Goal: Entertainment & Leisure: Browse casually

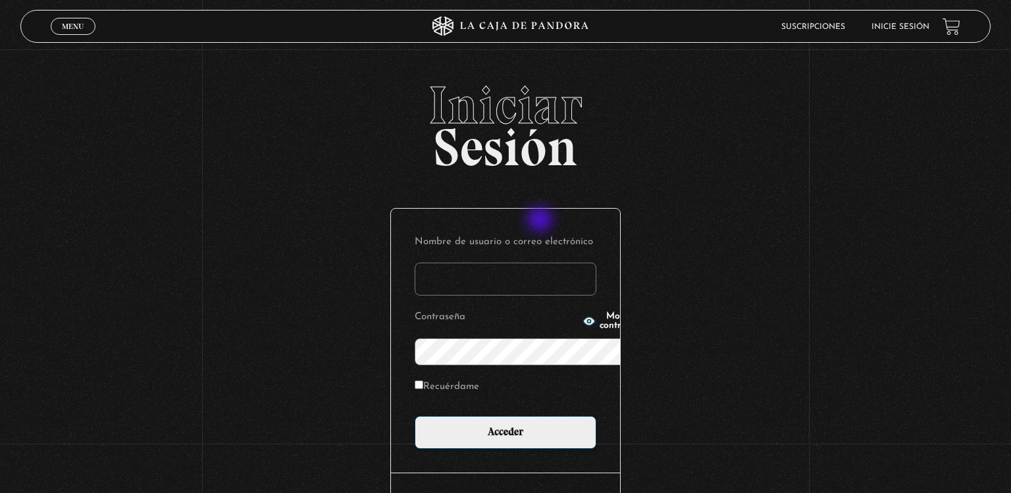
click at [541, 263] on input "Nombre de usuario o correo electrónico" at bounding box center [506, 279] width 182 height 33
type input "crisava1973@gmail.com"
click at [583, 319] on icon "button" at bounding box center [589, 321] width 12 height 9
click at [415, 377] on label "Recuérdame" at bounding box center [447, 387] width 65 height 20
click at [415, 380] on input "Recuérdame" at bounding box center [419, 384] width 9 height 9
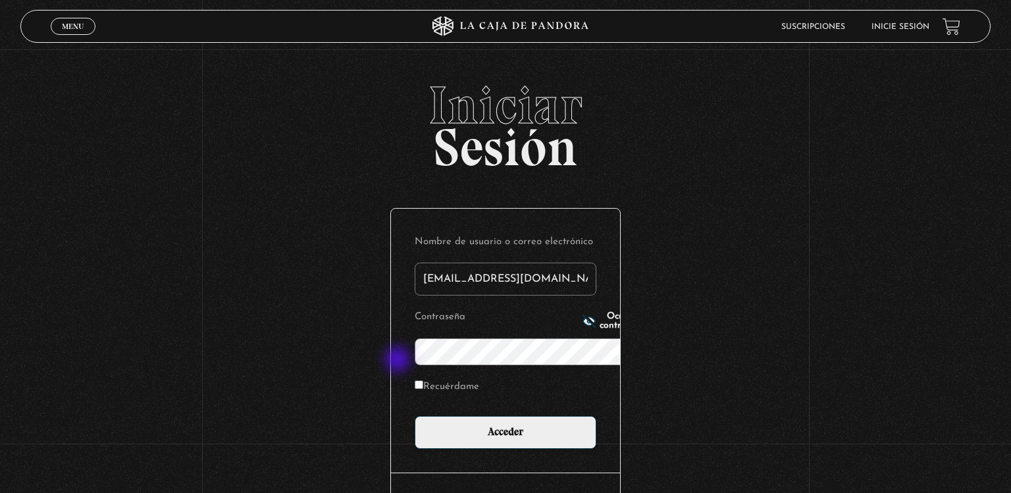
checkbox input "true"
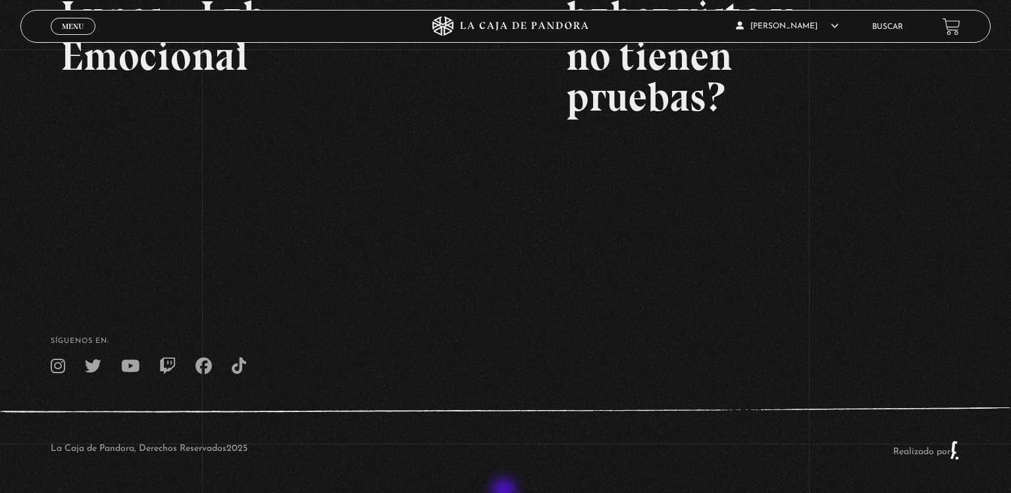
scroll to position [313, 0]
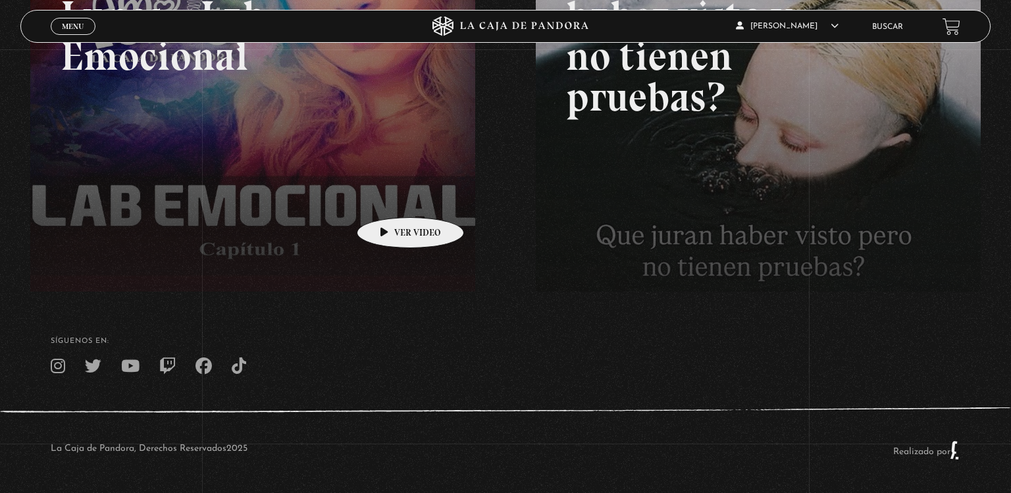
click at [390, 197] on link at bounding box center [535, 143] width 1011 height 493
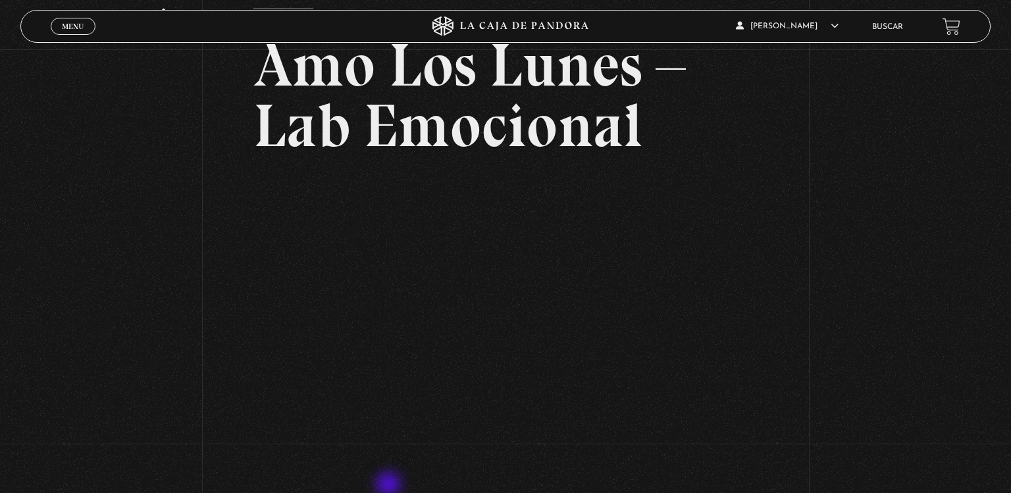
scroll to position [93, 0]
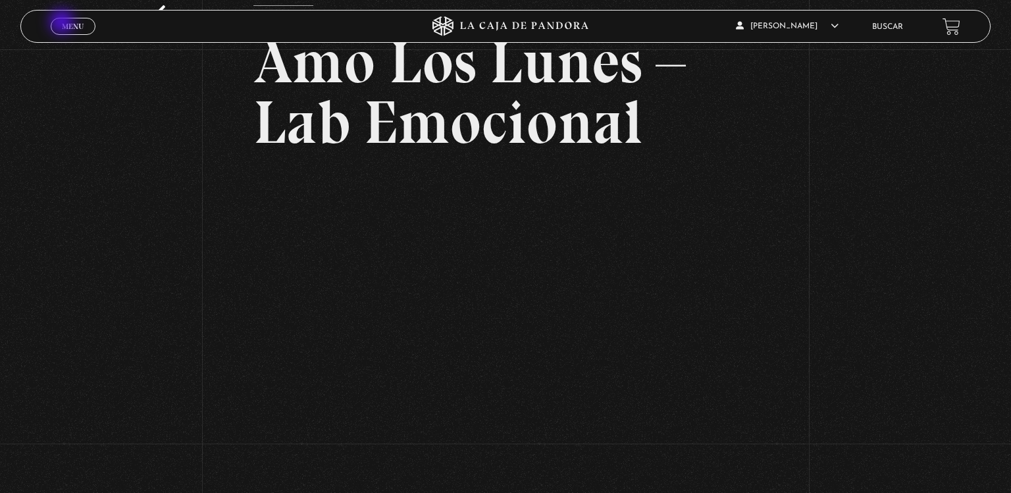
click at [63, 23] on span "Menu" at bounding box center [73, 26] width 22 height 8
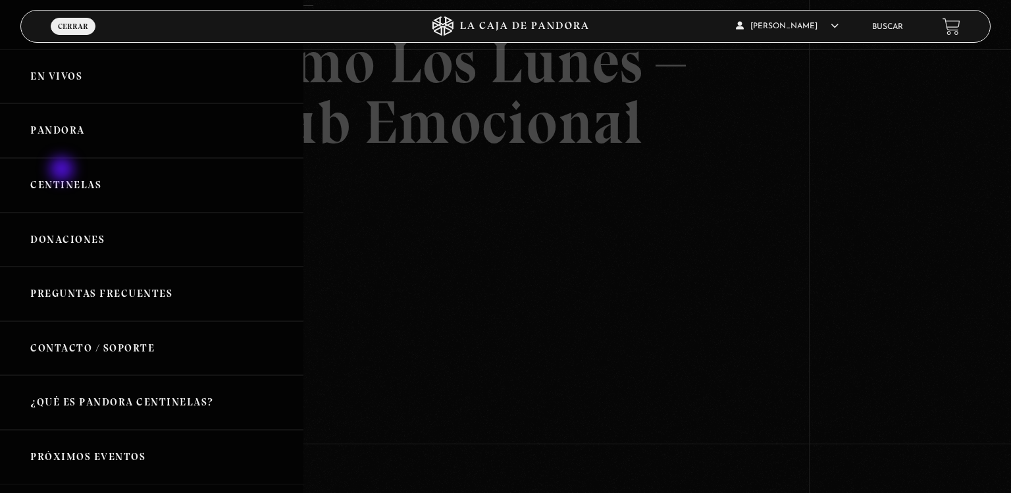
click at [63, 170] on link "Centinelas" at bounding box center [151, 185] width 303 height 55
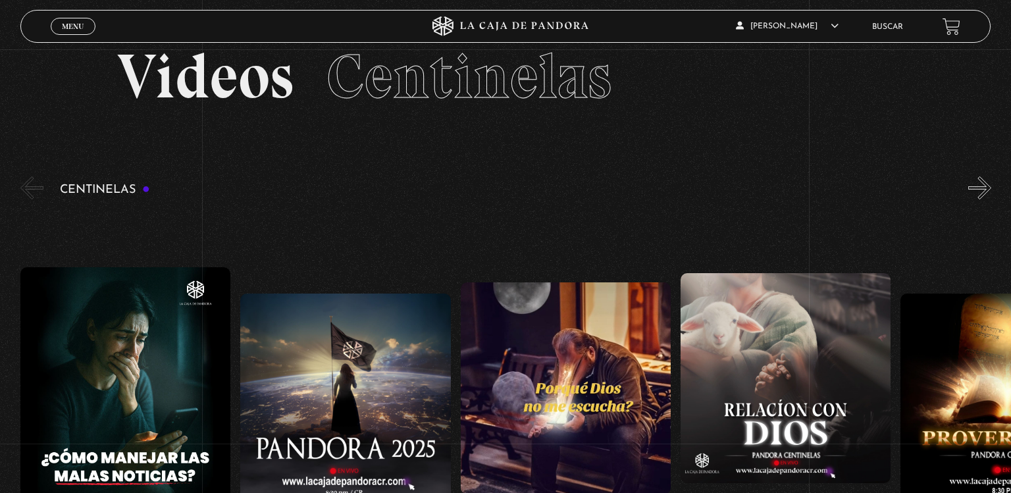
scroll to position [38, 0]
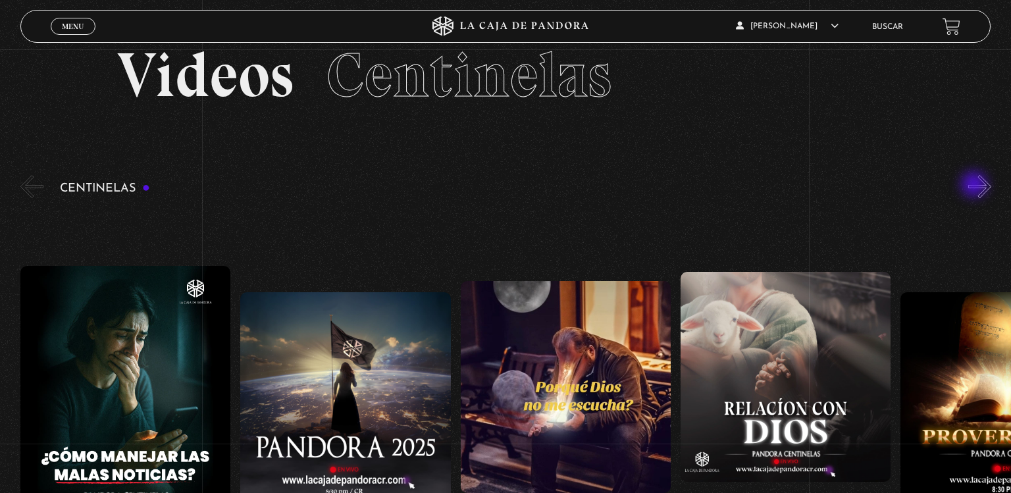
click at [976, 186] on button "»" at bounding box center [979, 186] width 23 height 23
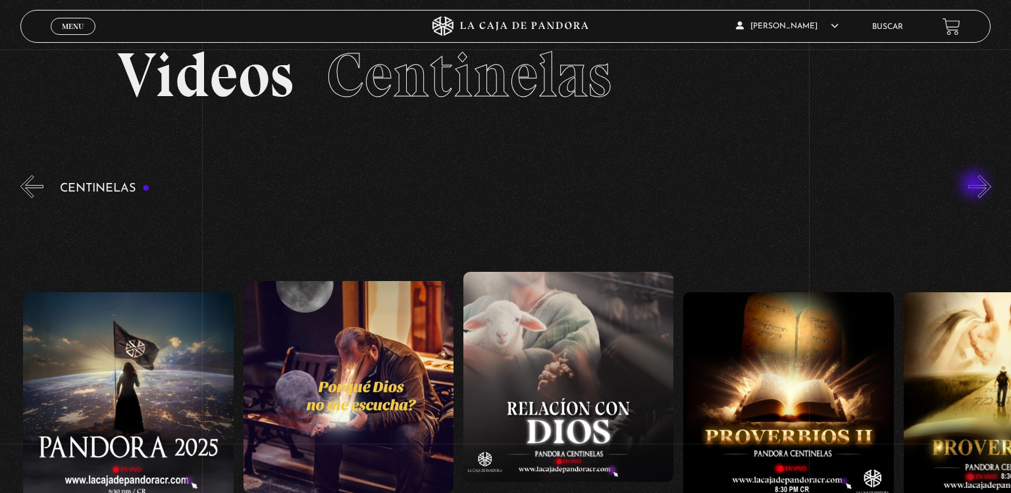
scroll to position [0, 220]
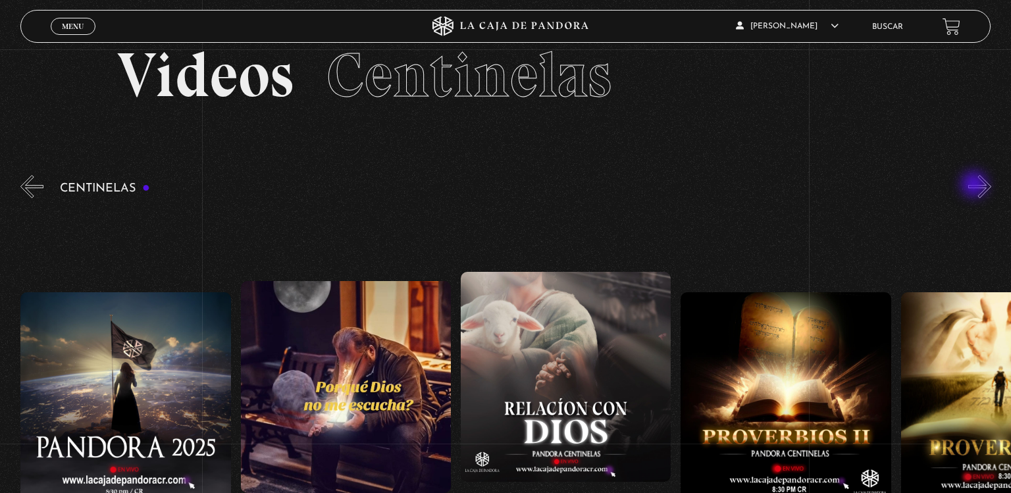
click at [976, 186] on button "»" at bounding box center [979, 186] width 23 height 23
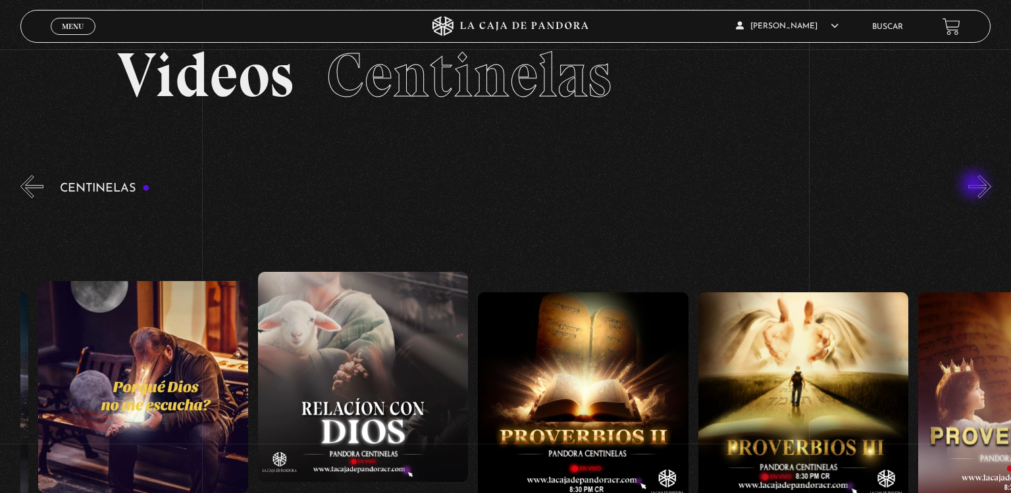
scroll to position [0, 440]
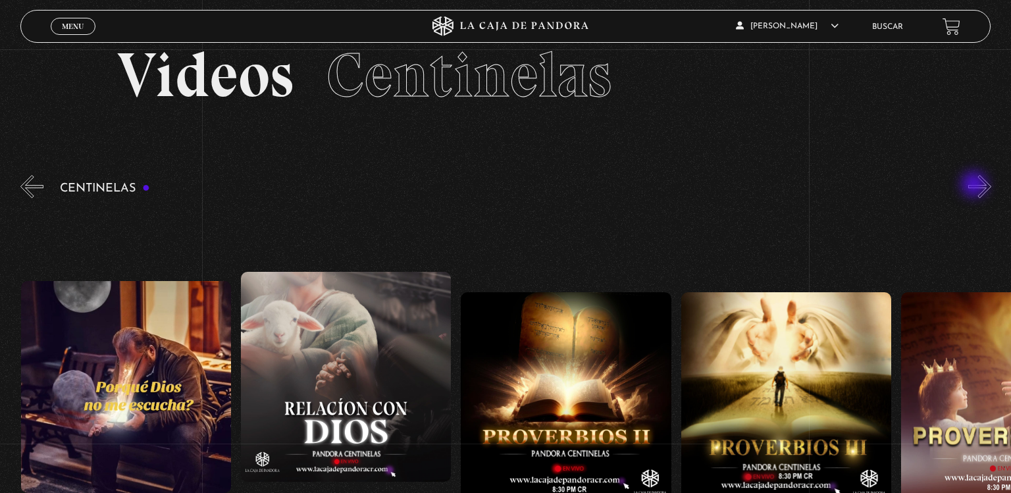
click at [976, 186] on button "»" at bounding box center [979, 186] width 23 height 23
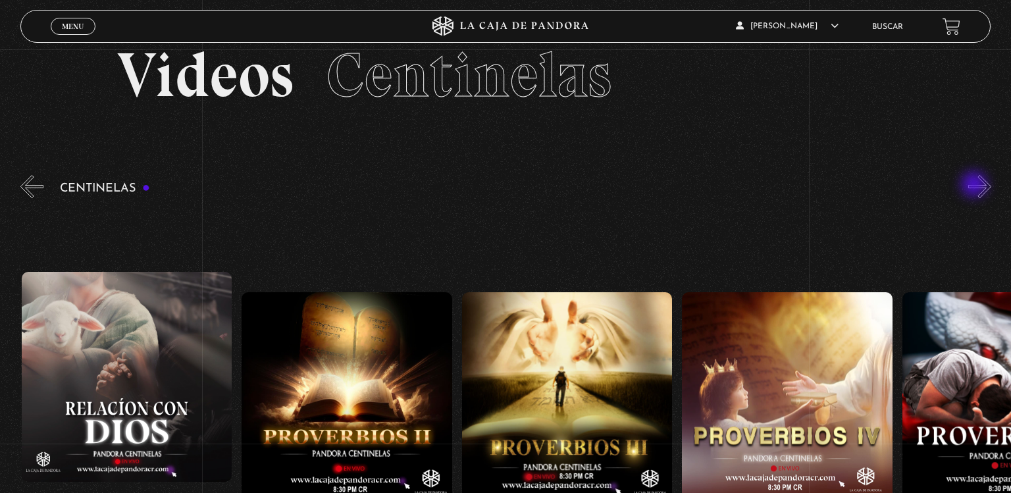
scroll to position [0, 660]
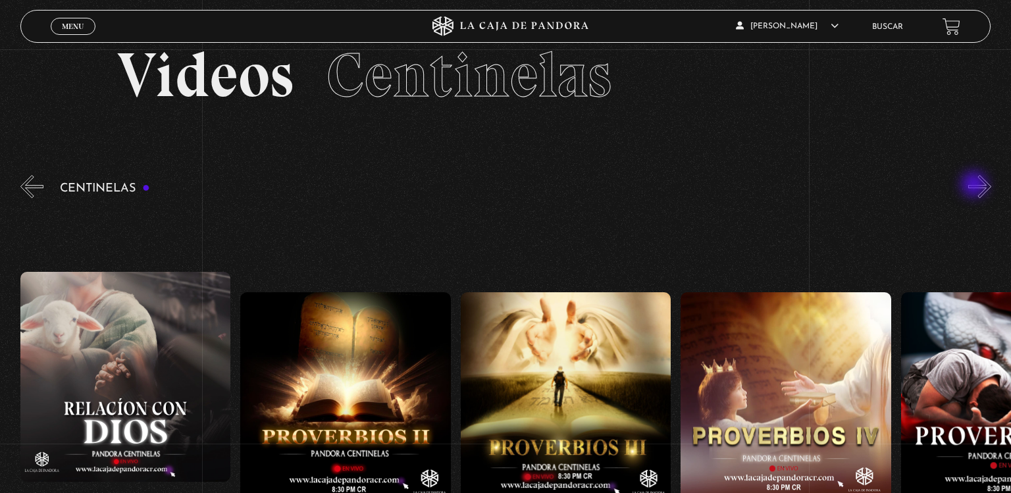
click at [976, 186] on button "»" at bounding box center [979, 186] width 23 height 23
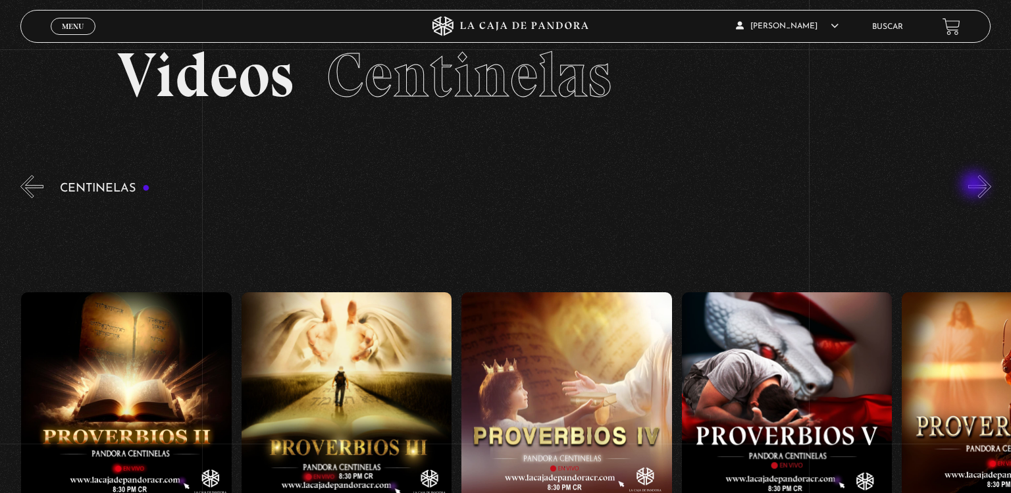
scroll to position [0, 880]
click at [976, 186] on button "»" at bounding box center [979, 186] width 23 height 23
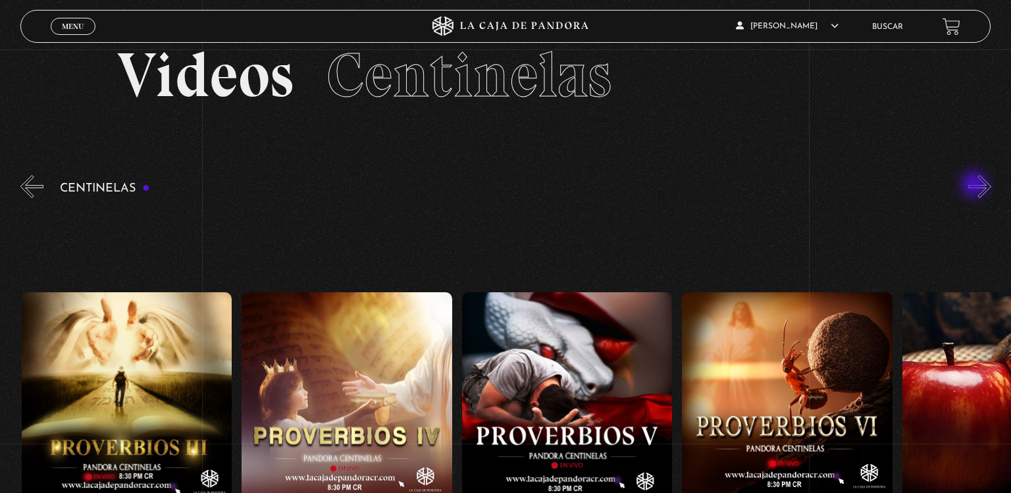
scroll to position [0, 1101]
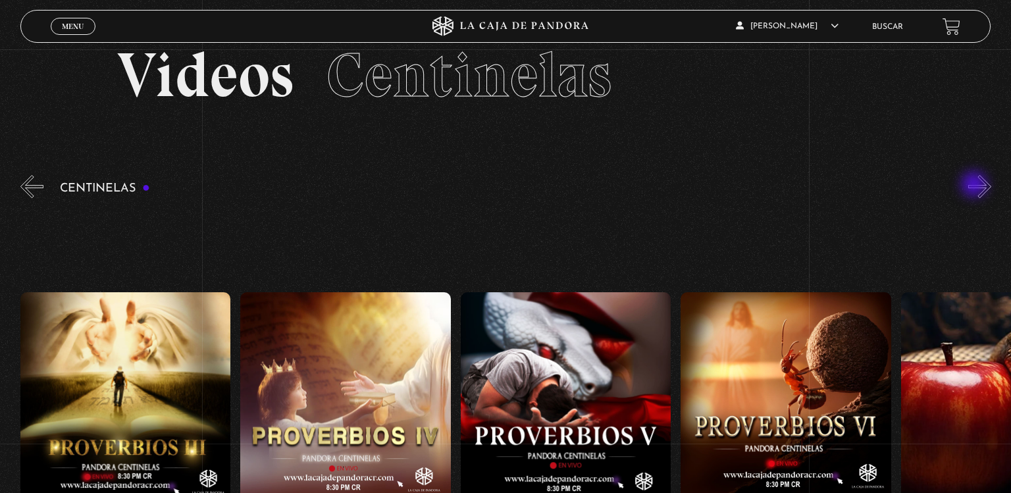
click at [976, 186] on button "»" at bounding box center [979, 186] width 23 height 23
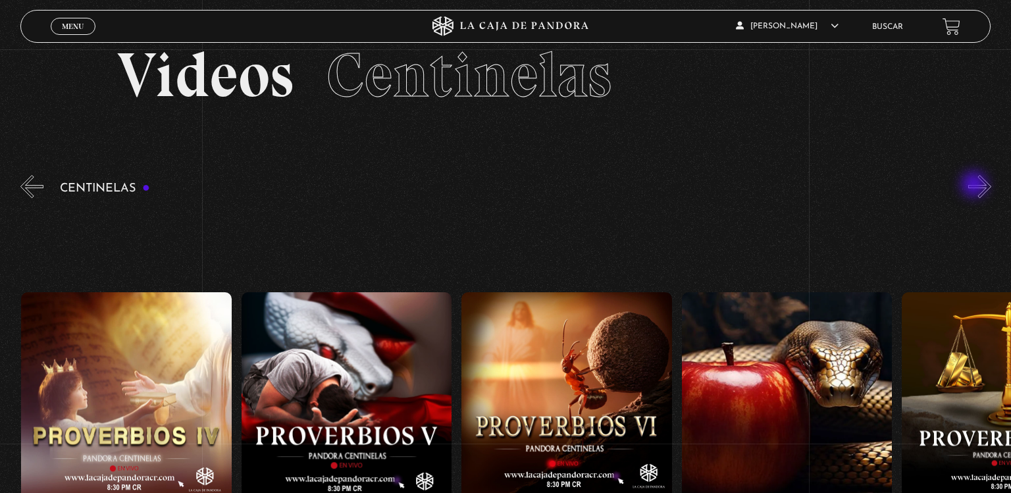
scroll to position [0, 1320]
click at [976, 186] on button "»" at bounding box center [979, 186] width 23 height 23
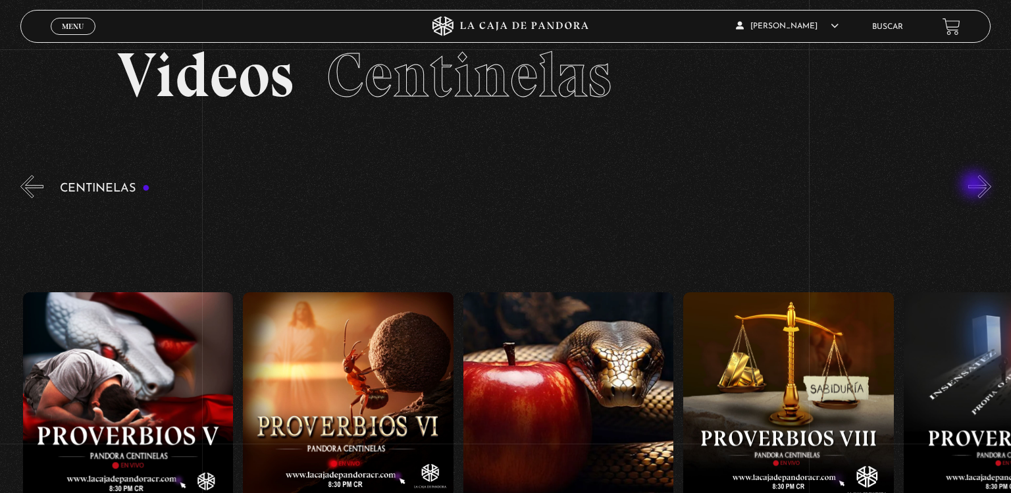
scroll to position [0, 1540]
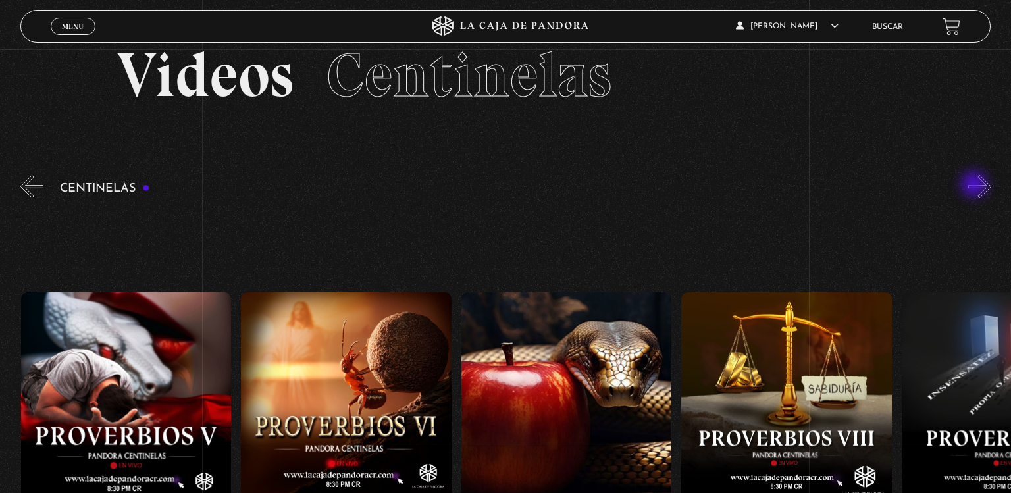
click at [976, 186] on button "»" at bounding box center [979, 186] width 23 height 23
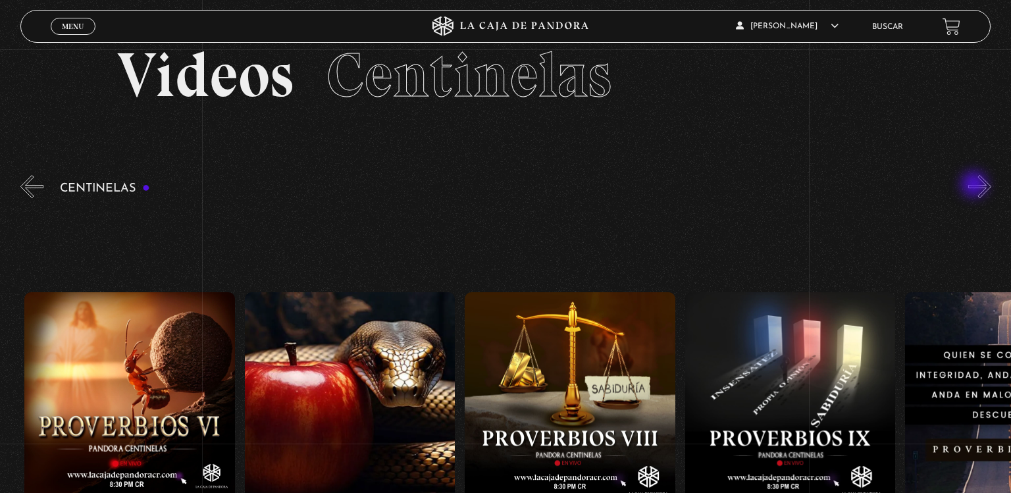
scroll to position [0, 1761]
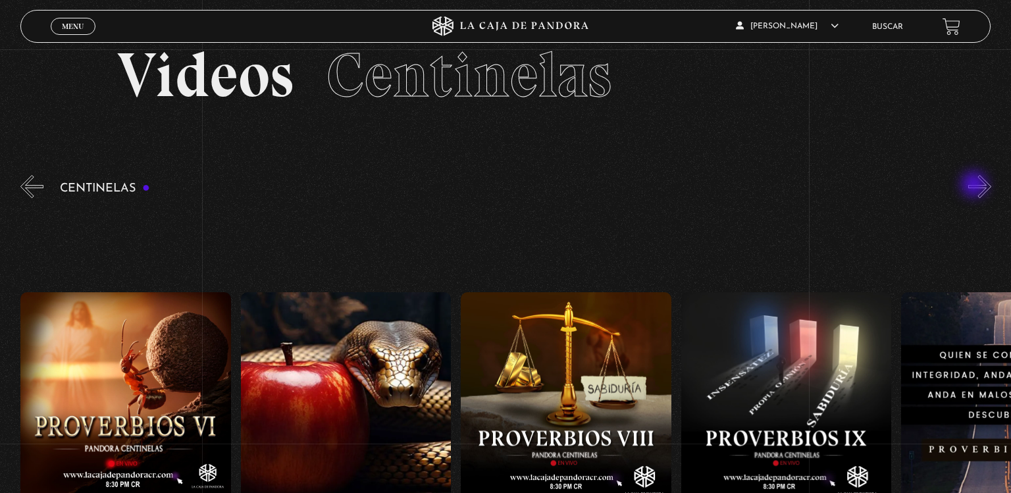
click at [976, 186] on button "»" at bounding box center [979, 186] width 23 height 23
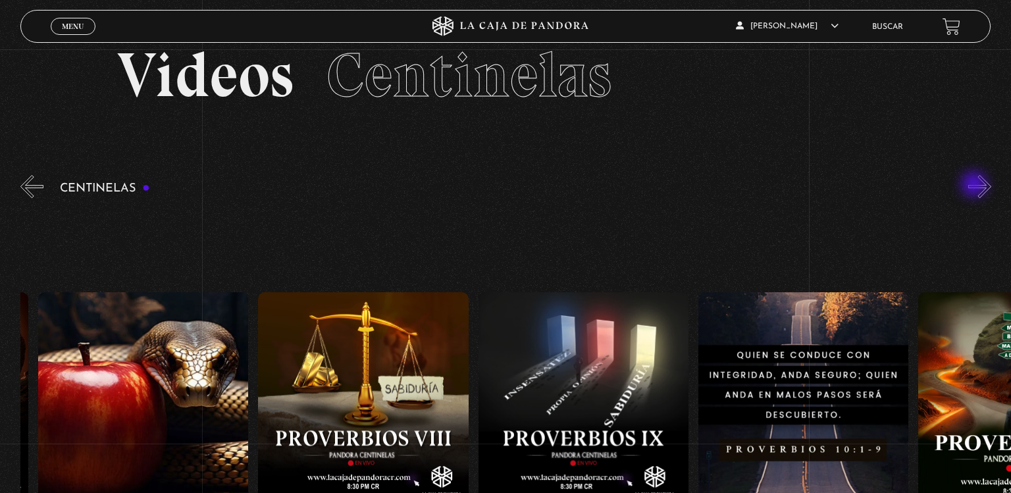
scroll to position [0, 1981]
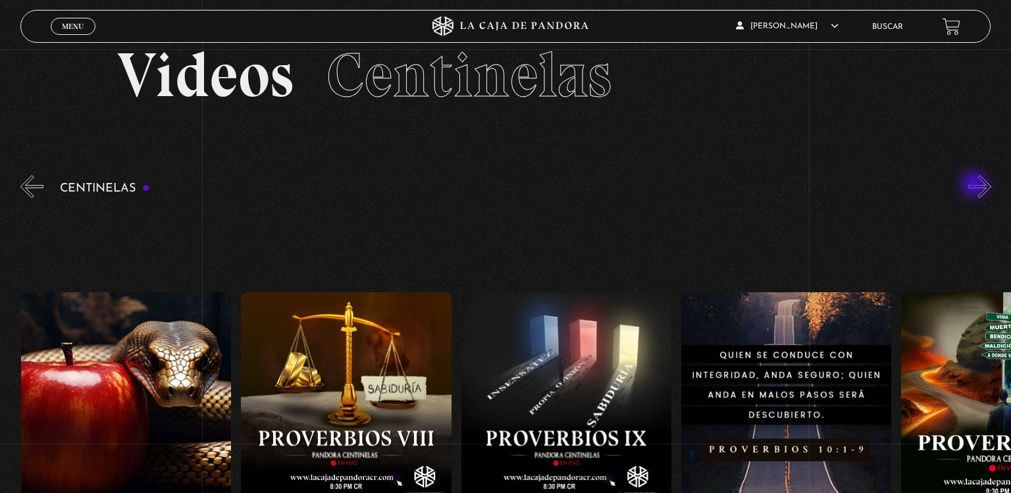
click at [976, 186] on button "»" at bounding box center [979, 186] width 23 height 23
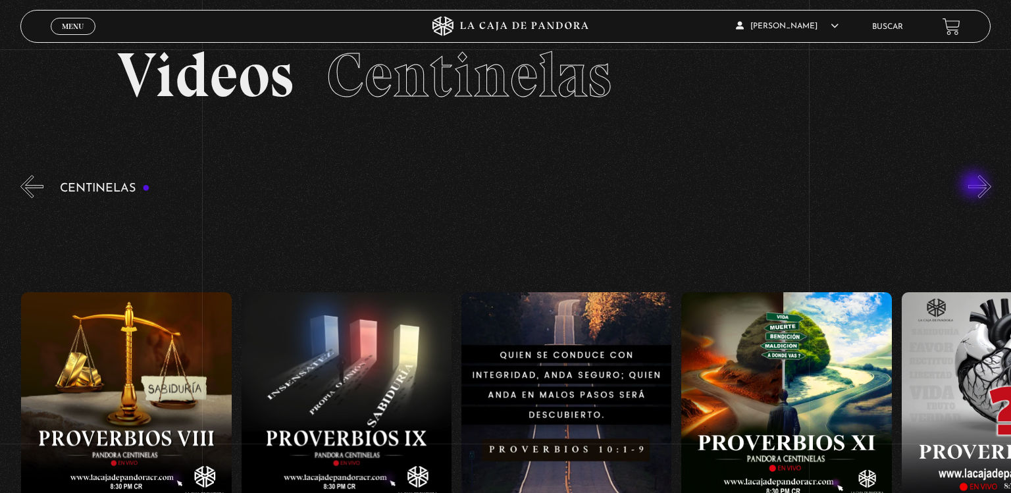
scroll to position [0, 2201]
click at [976, 186] on button "»" at bounding box center [979, 186] width 23 height 23
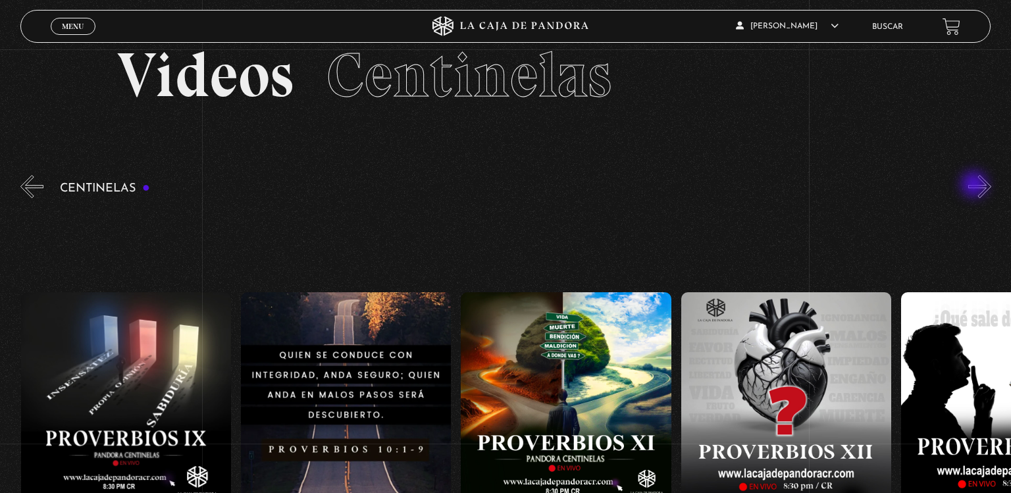
scroll to position [0, 2421]
click at [976, 186] on button "»" at bounding box center [979, 186] width 23 height 23
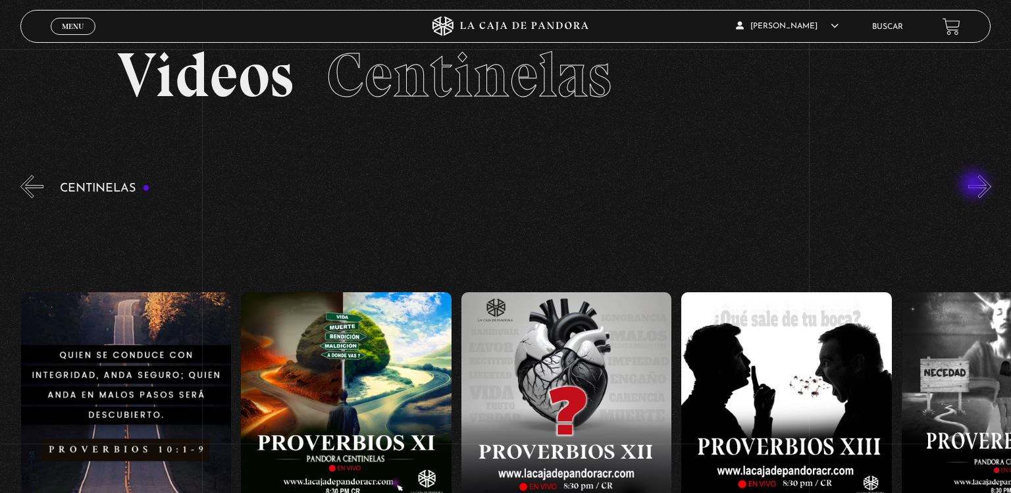
scroll to position [0, 2641]
click at [976, 186] on button "»" at bounding box center [979, 186] width 23 height 23
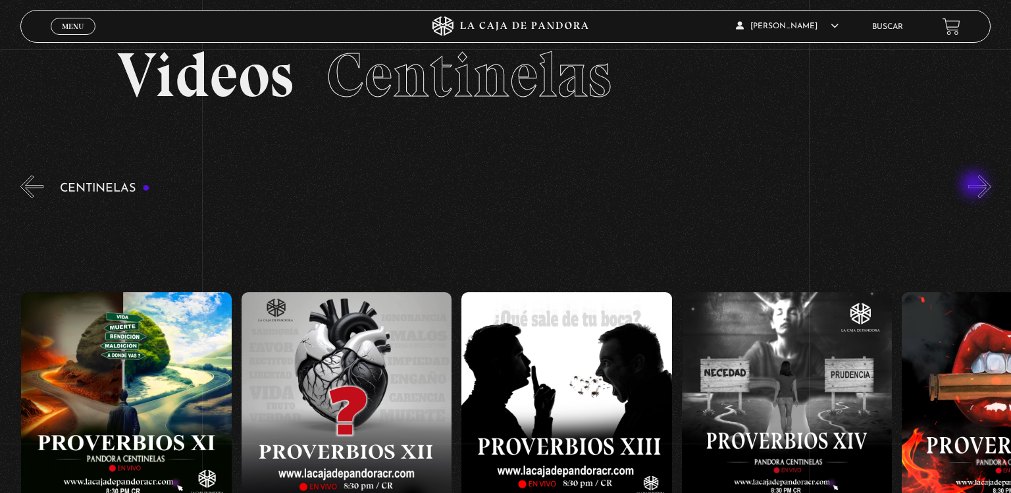
scroll to position [0, 2861]
click at [976, 186] on button "»" at bounding box center [979, 186] width 23 height 23
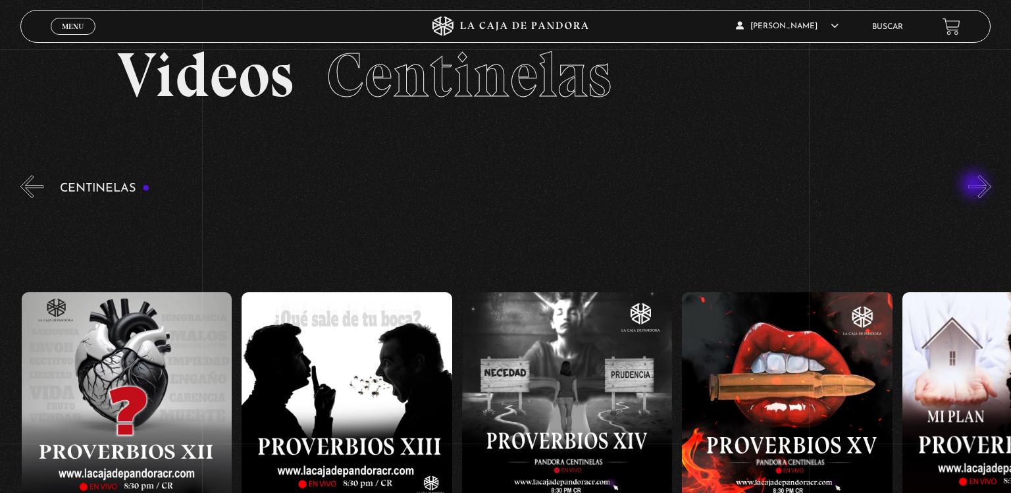
scroll to position [0, 3081]
click at [976, 186] on button "»" at bounding box center [979, 186] width 23 height 23
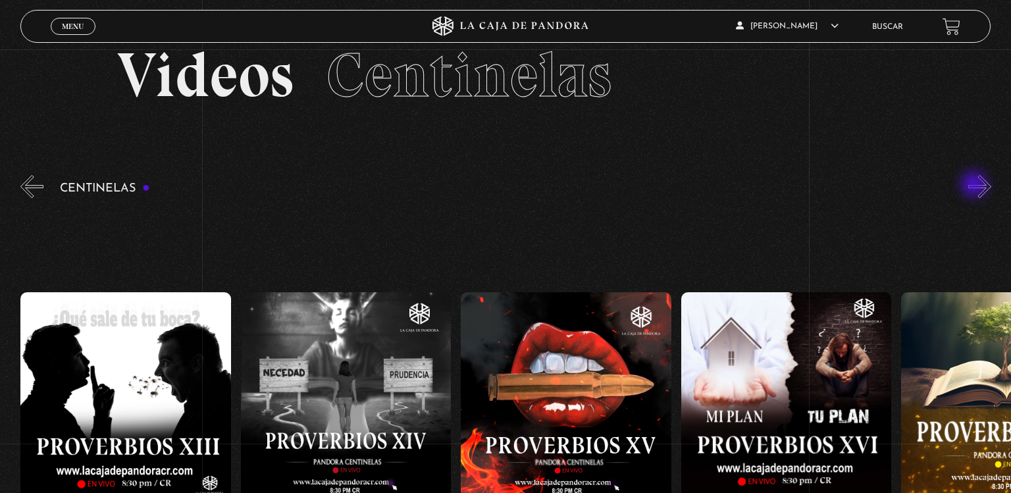
scroll to position [0, 3302]
click at [976, 186] on button "»" at bounding box center [979, 186] width 23 height 23
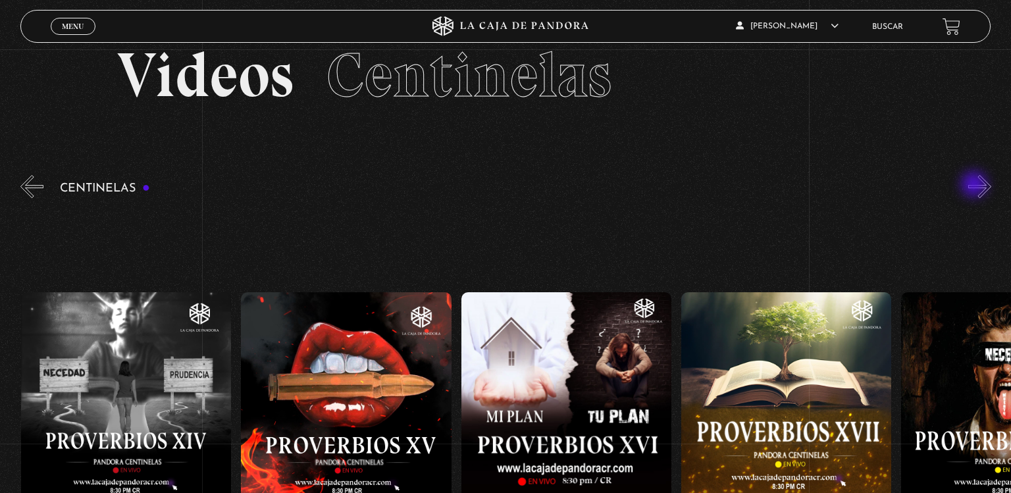
scroll to position [0, 3522]
click at [976, 186] on button "»" at bounding box center [979, 186] width 23 height 23
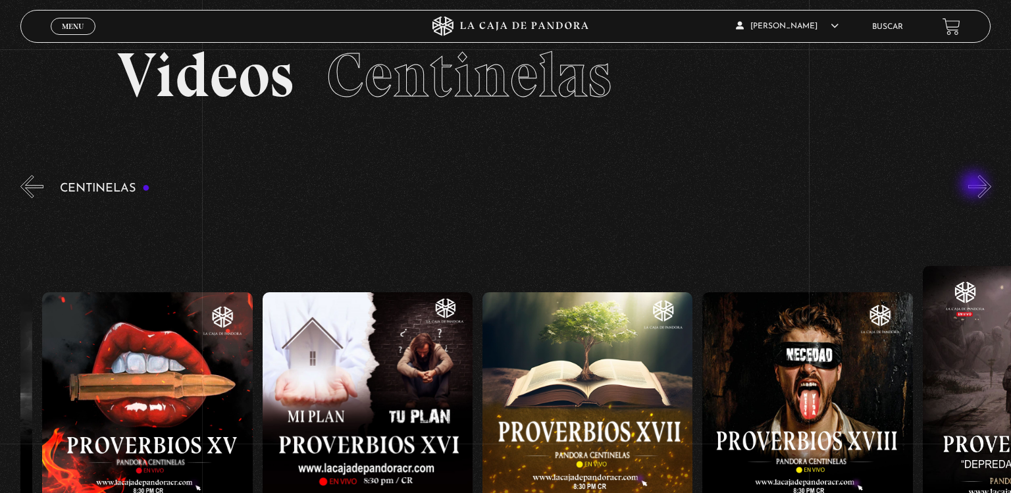
scroll to position [0, 3742]
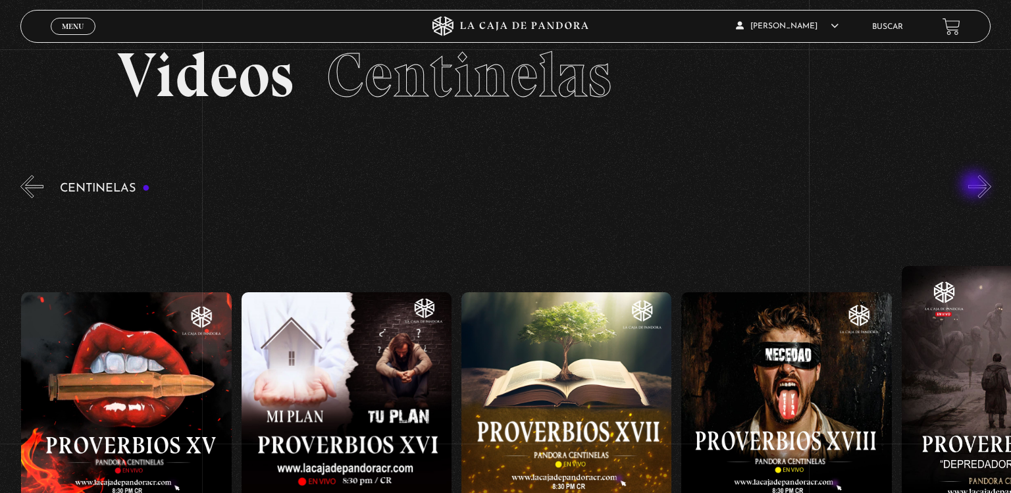
click at [976, 186] on button "»" at bounding box center [979, 186] width 23 height 23
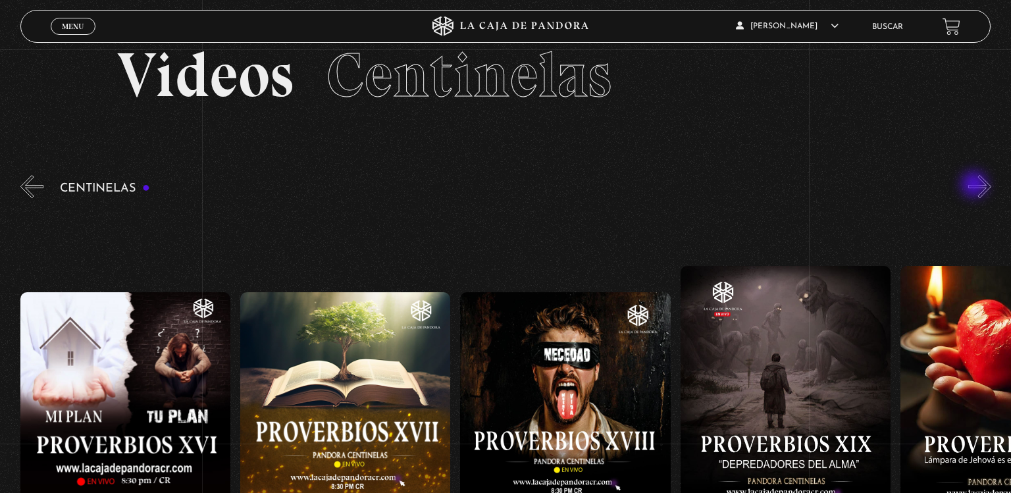
scroll to position [0, 3963]
click at [976, 186] on button "»" at bounding box center [979, 186] width 23 height 23
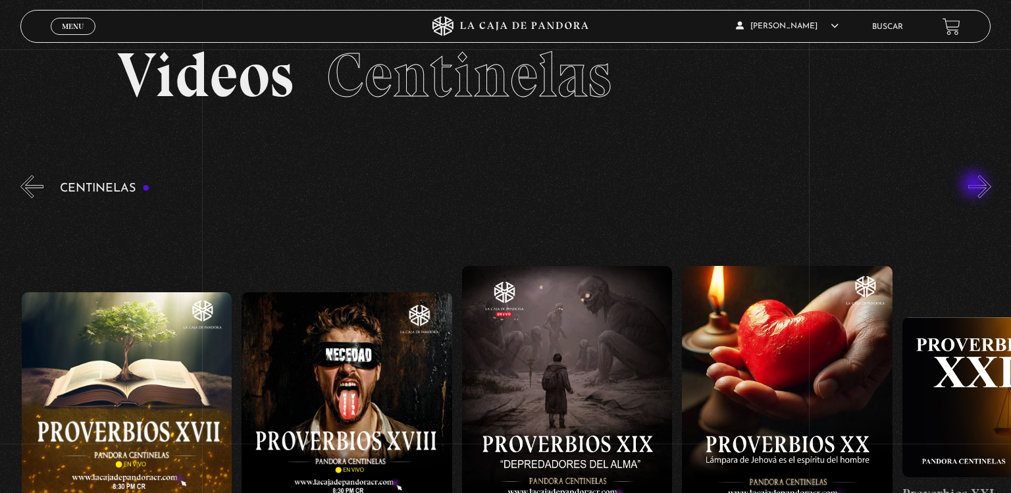
scroll to position [0, 4183]
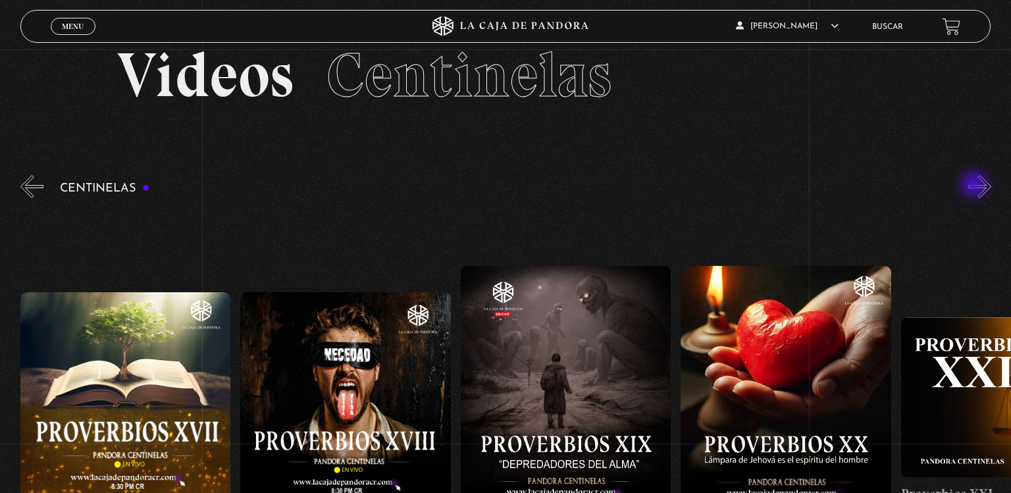
click at [976, 186] on button "»" at bounding box center [979, 186] width 23 height 23
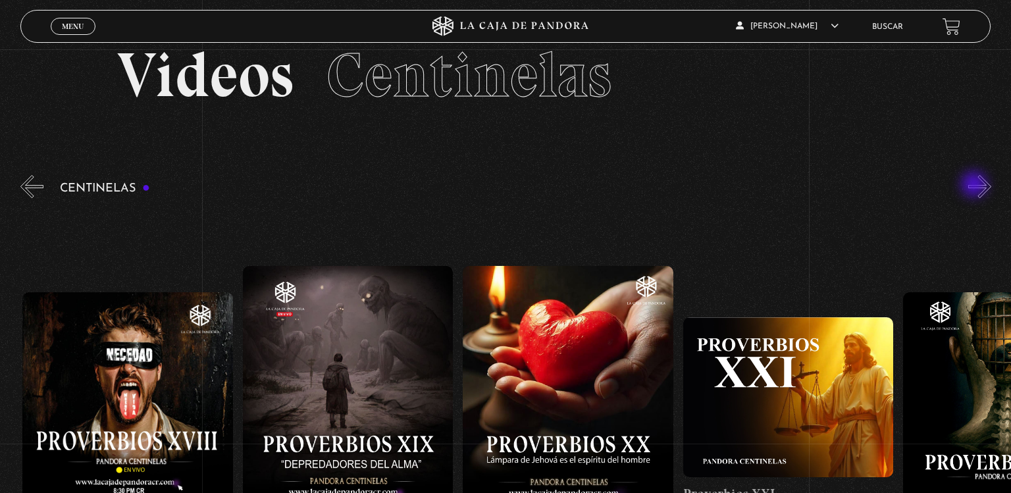
scroll to position [0, 4402]
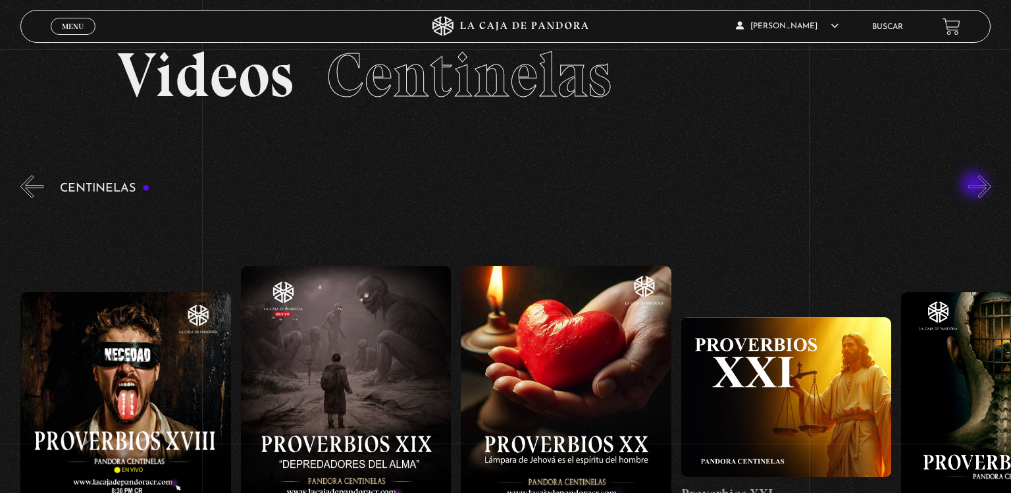
click at [976, 186] on button "»" at bounding box center [979, 186] width 23 height 23
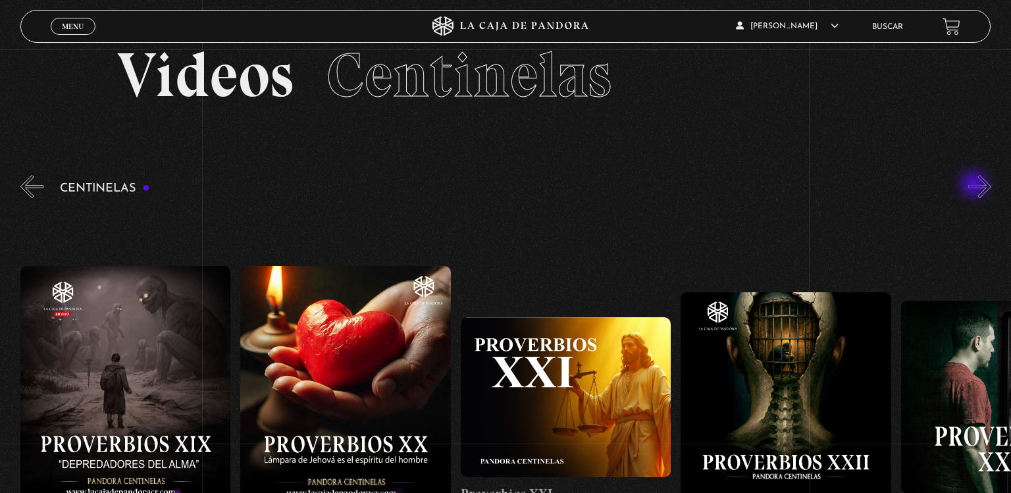
scroll to position [0, 4623]
click at [976, 186] on button "»" at bounding box center [979, 186] width 23 height 23
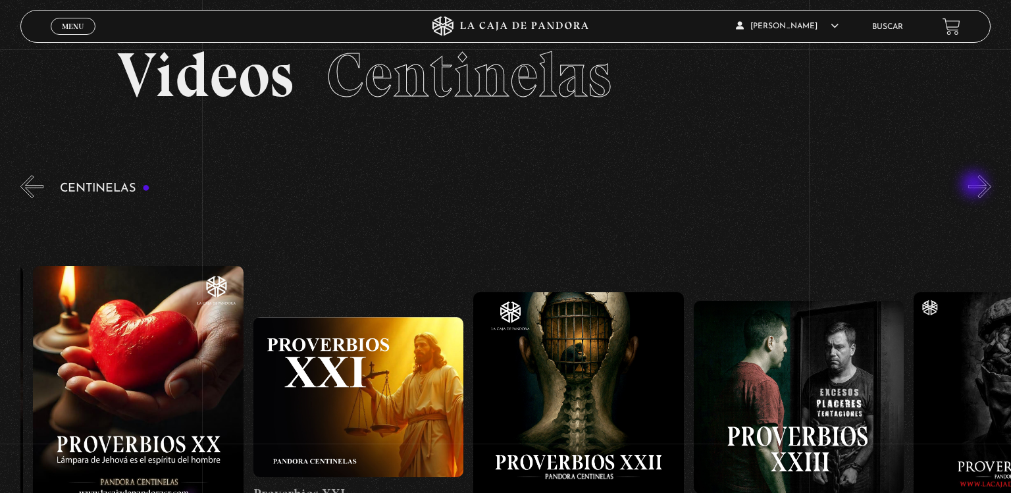
scroll to position [0, 4843]
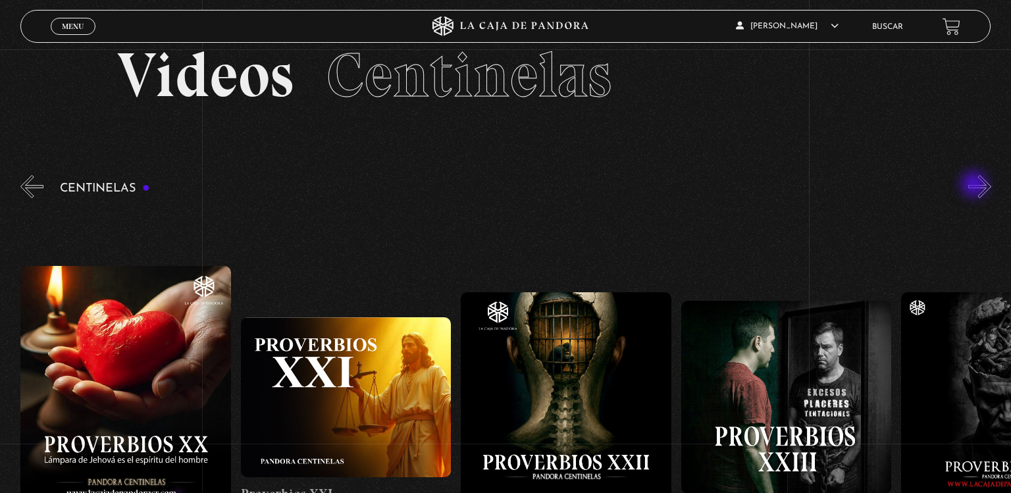
click at [976, 186] on button "»" at bounding box center [979, 186] width 23 height 23
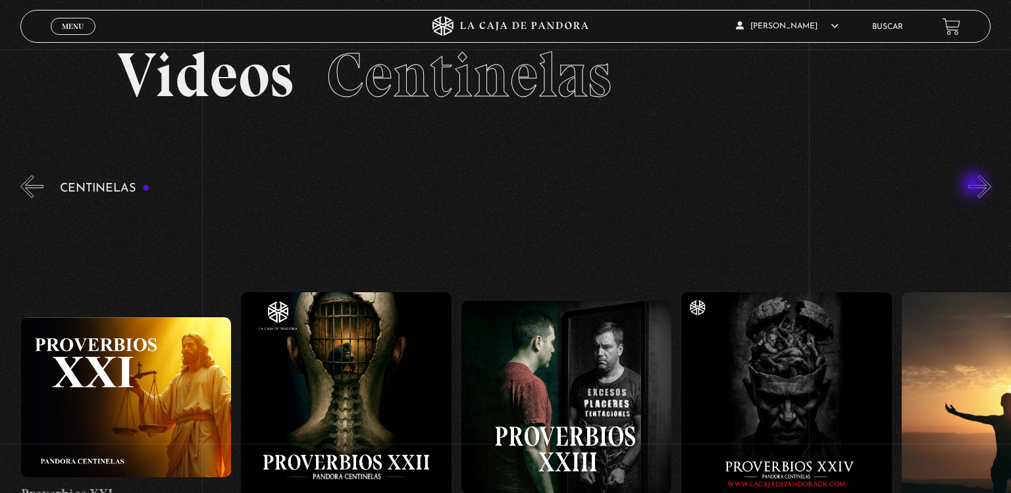
scroll to position [0, 5063]
click at [976, 186] on button "»" at bounding box center [979, 186] width 23 height 23
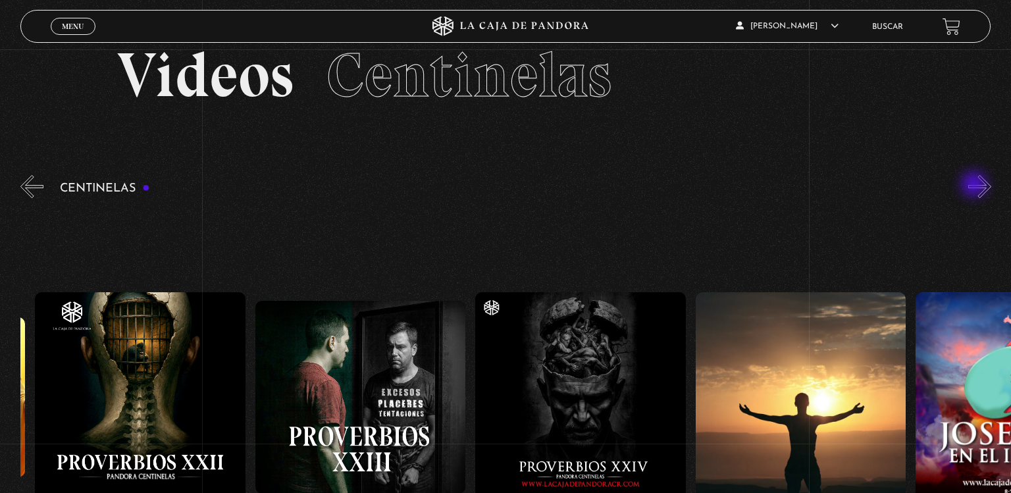
scroll to position [0, 5283]
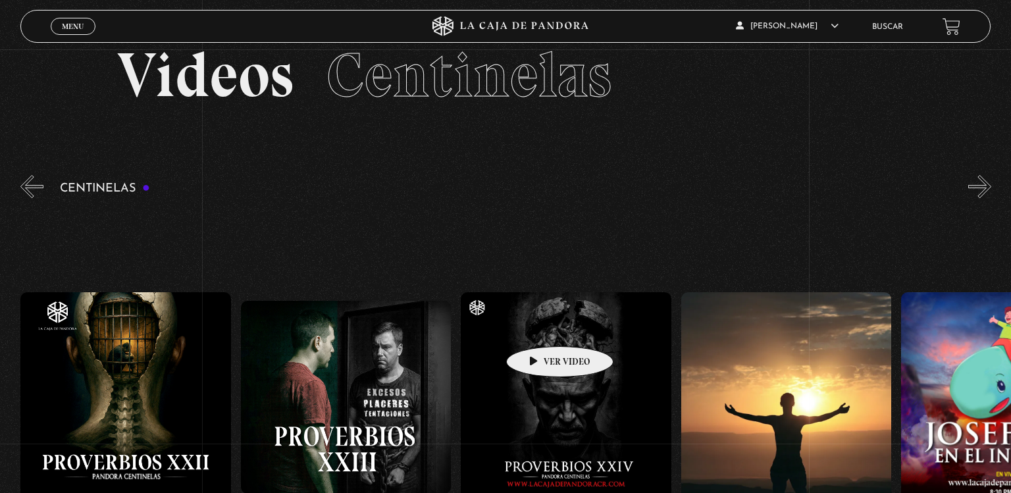
click at [539, 326] on figure at bounding box center [566, 397] width 210 height 210
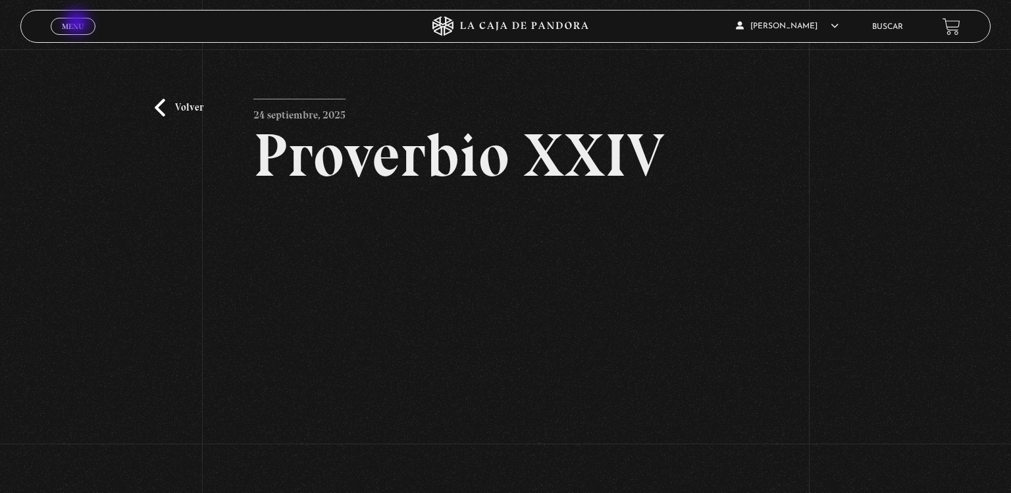
click at [78, 24] on span "Menu" at bounding box center [73, 26] width 22 height 8
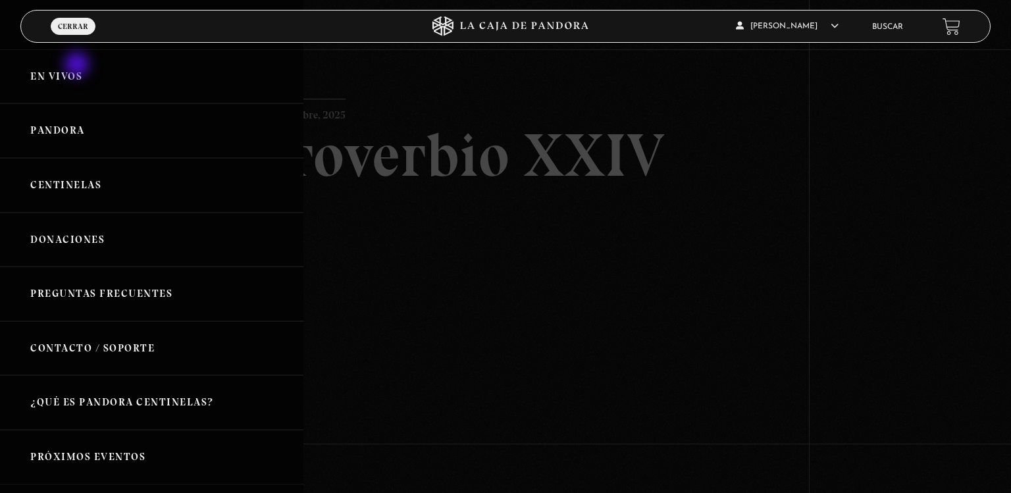
click at [78, 66] on link "En vivos" at bounding box center [151, 76] width 303 height 55
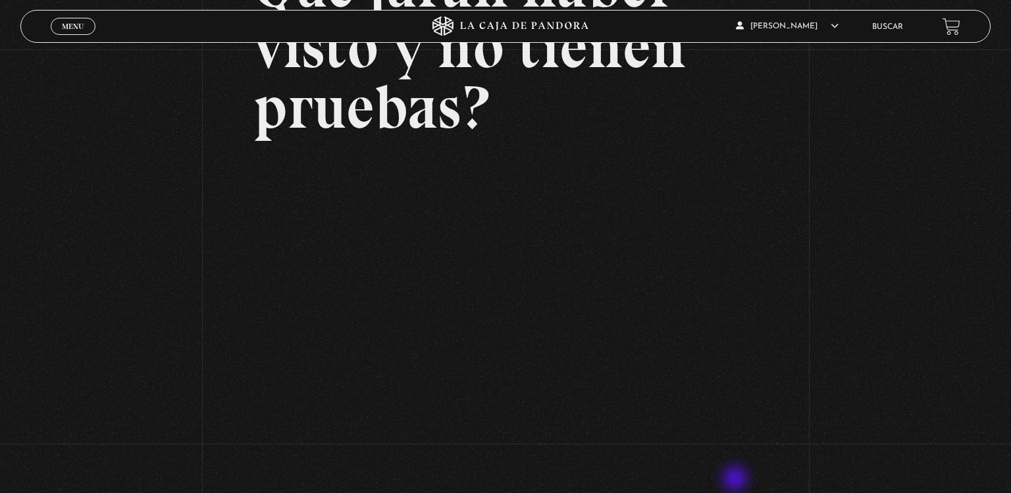
scroll to position [170, 0]
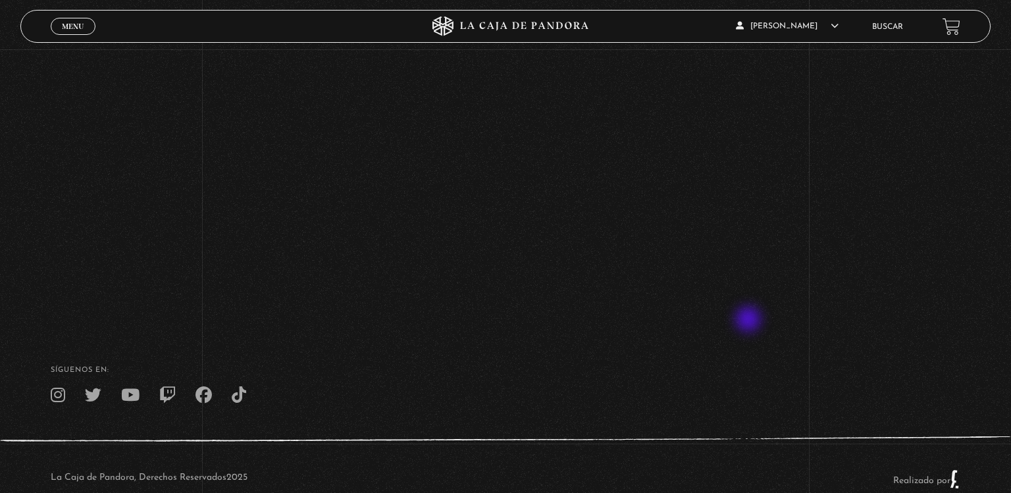
scroll to position [345, 0]
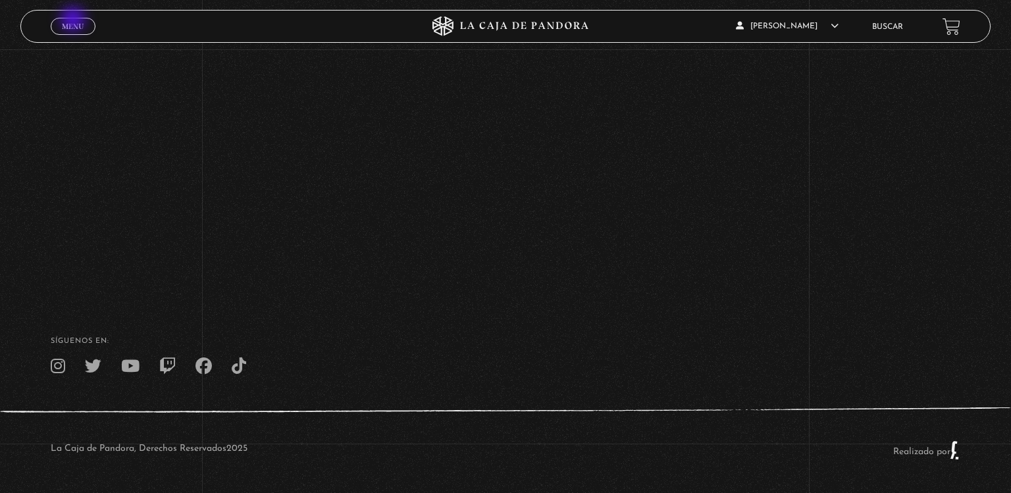
click at [74, 20] on link "Menu Cerrar" at bounding box center [73, 26] width 45 height 17
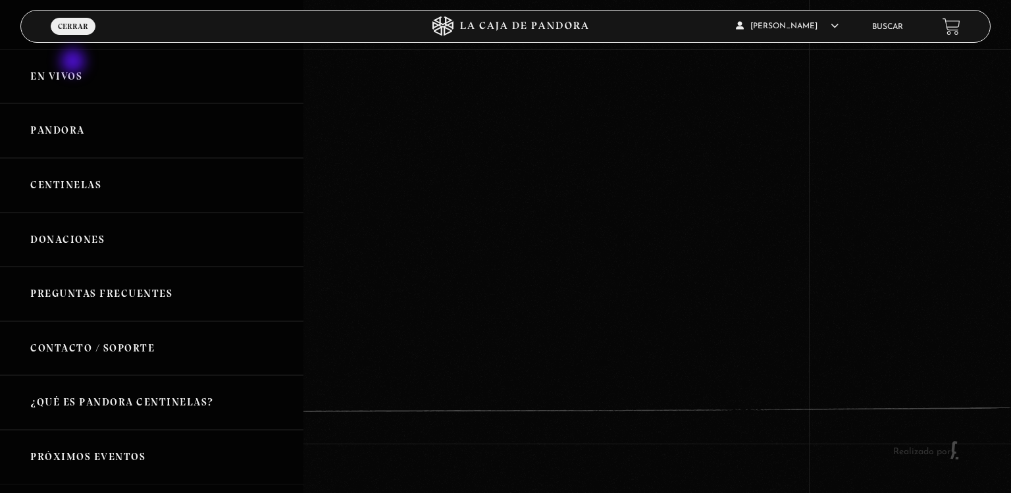
click at [74, 63] on link "En vivos" at bounding box center [151, 76] width 303 height 55
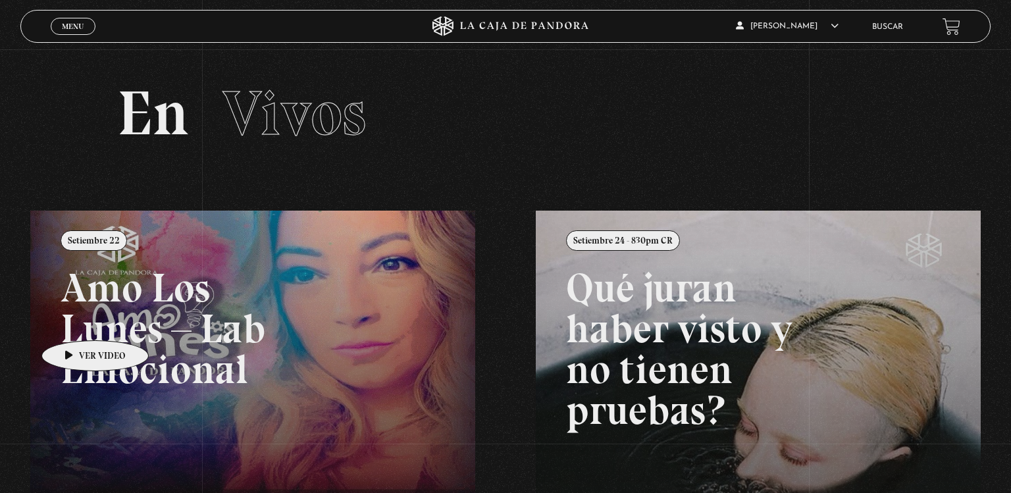
click at [74, 321] on link at bounding box center [535, 457] width 1011 height 493
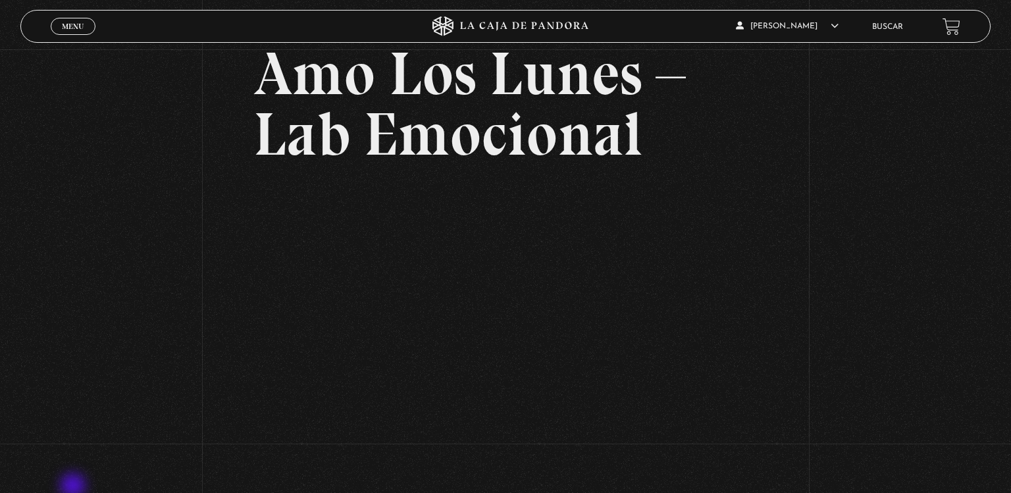
scroll to position [84, 0]
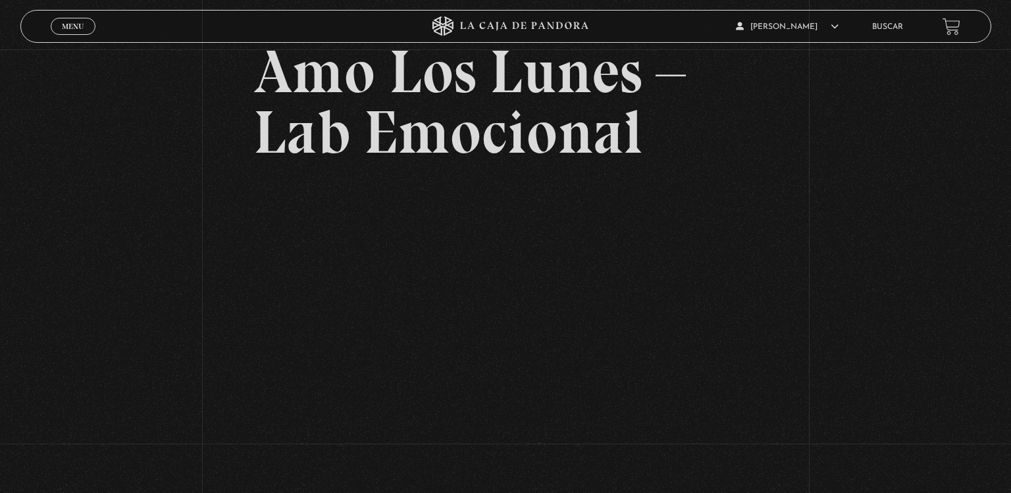
scroll to position [84, 0]
